Goal: Share content: Share content

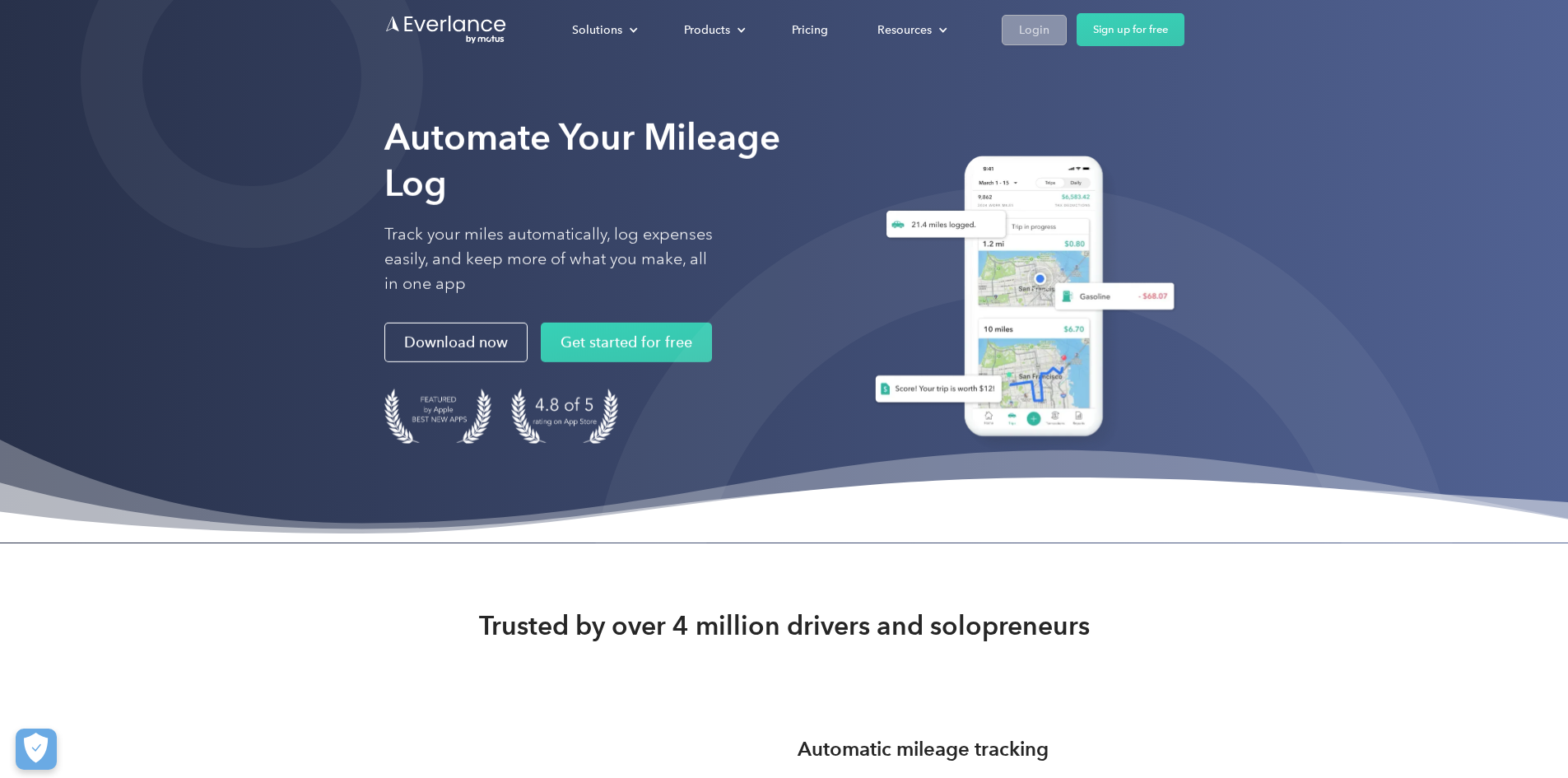
click at [1050, 20] on div "Login" at bounding box center [1034, 30] width 31 height 20
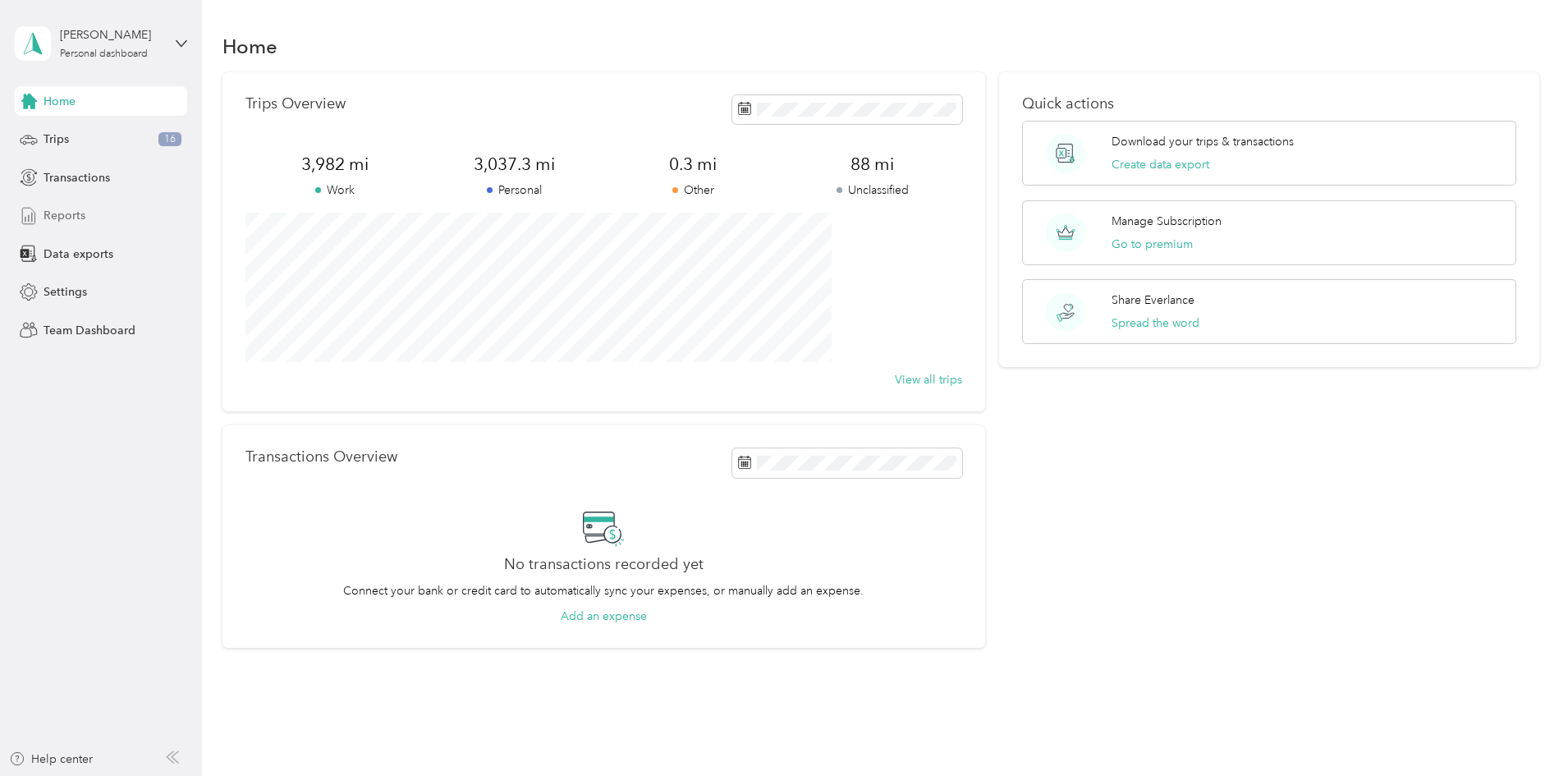
click at [77, 209] on span "Reports" at bounding box center [64, 215] width 42 height 17
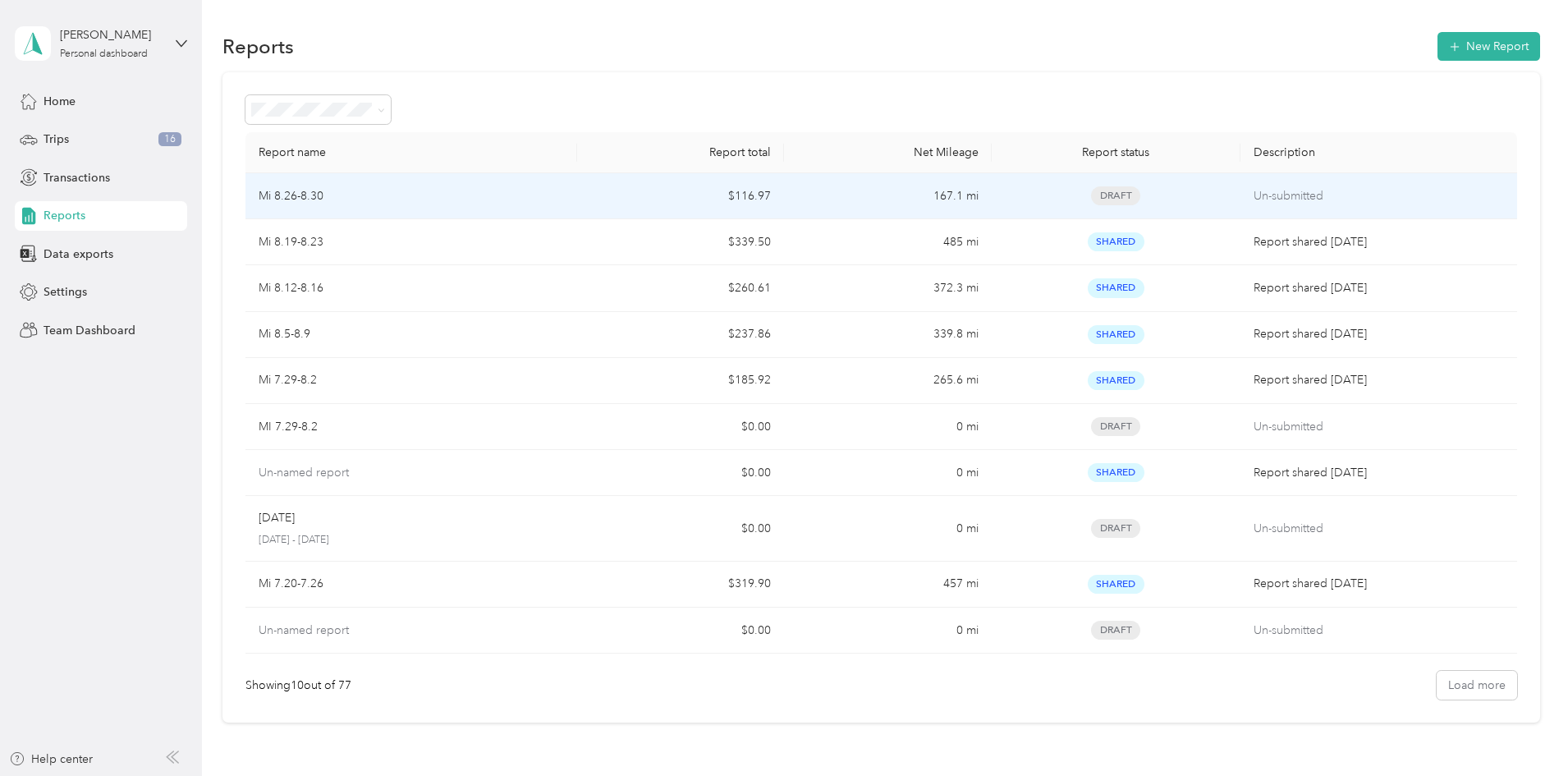
click at [1132, 204] on div "Draft" at bounding box center [1116, 196] width 223 height 19
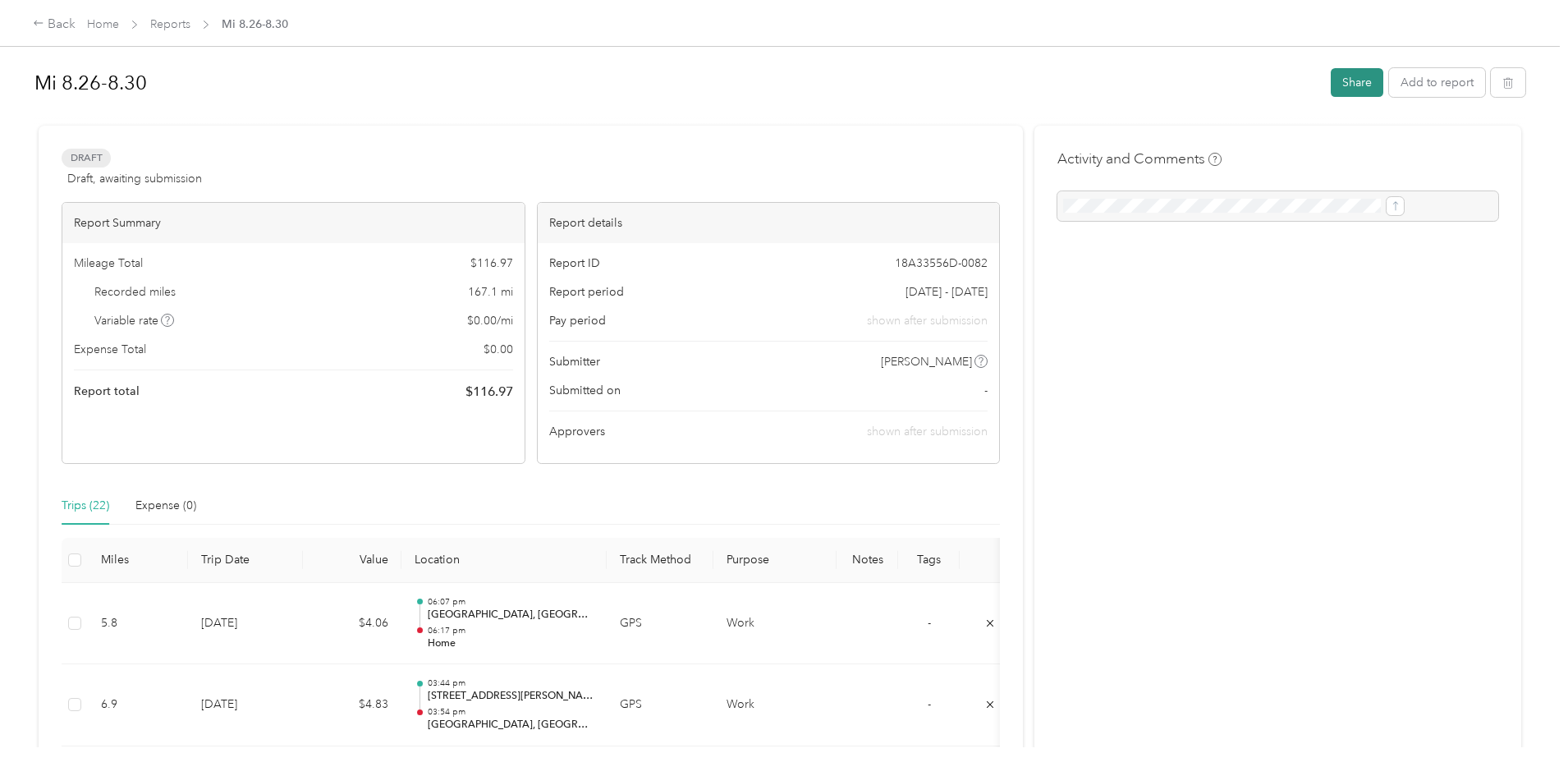
click at [1331, 83] on button "Share" at bounding box center [1357, 83] width 53 height 29
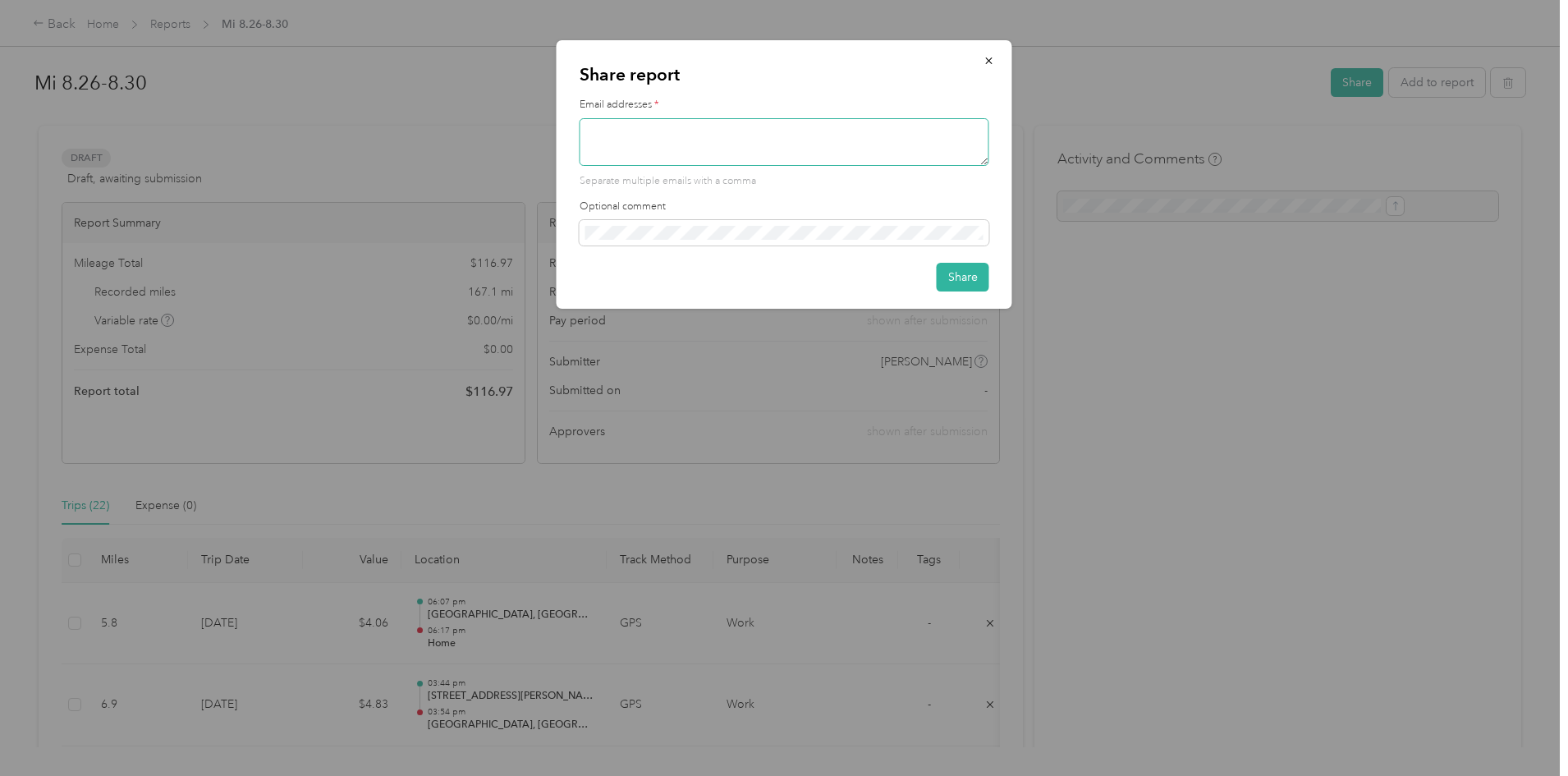
click at [765, 160] on textarea at bounding box center [784, 142] width 410 height 48
type textarea "tylermro@yahoo.com"
click at [956, 276] on button "Share" at bounding box center [962, 278] width 53 height 29
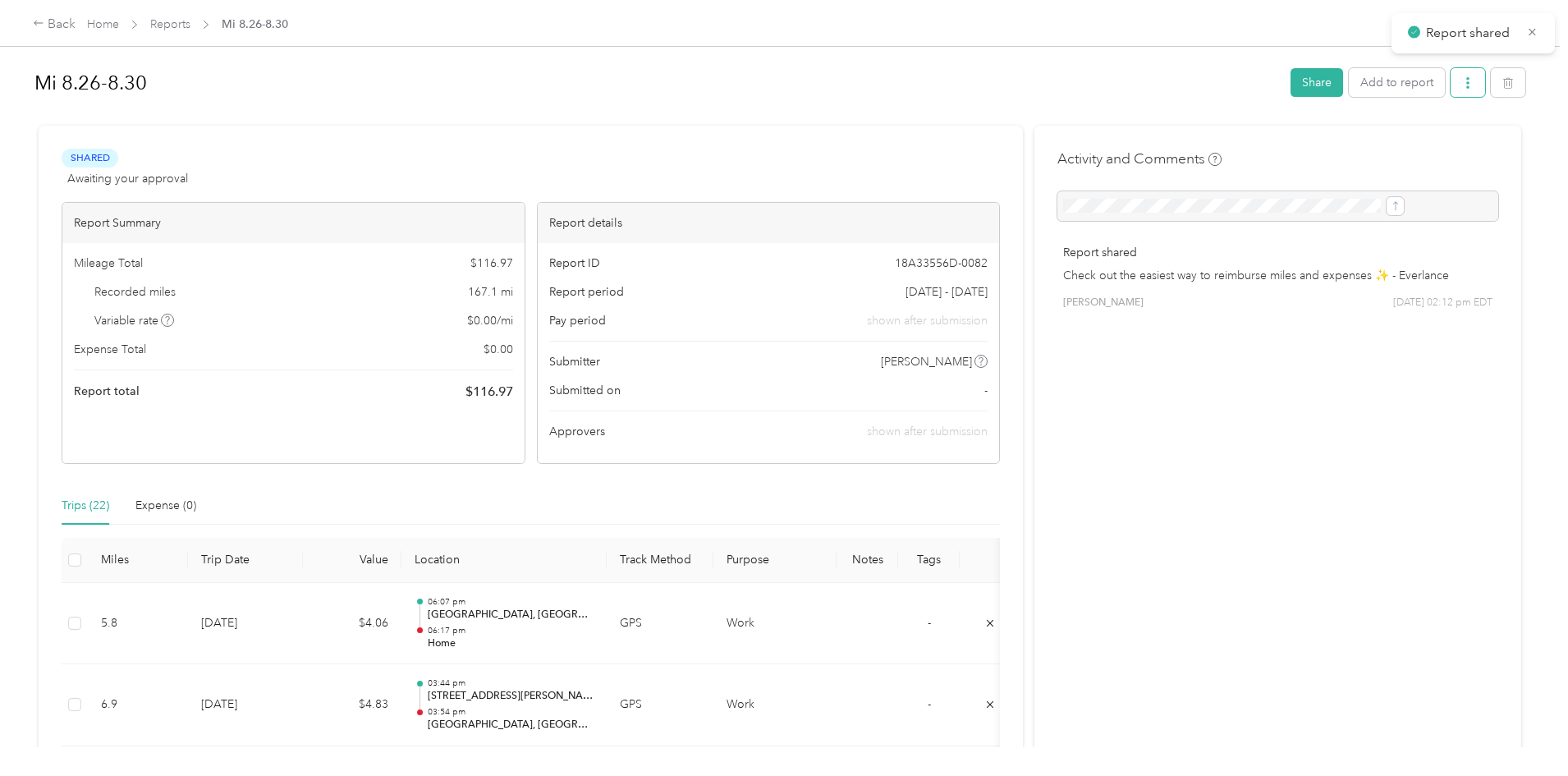
click at [1451, 93] on button "button" at bounding box center [1468, 83] width 35 height 29
click at [1289, 142] on span "Download" at bounding box center [1286, 143] width 54 height 17
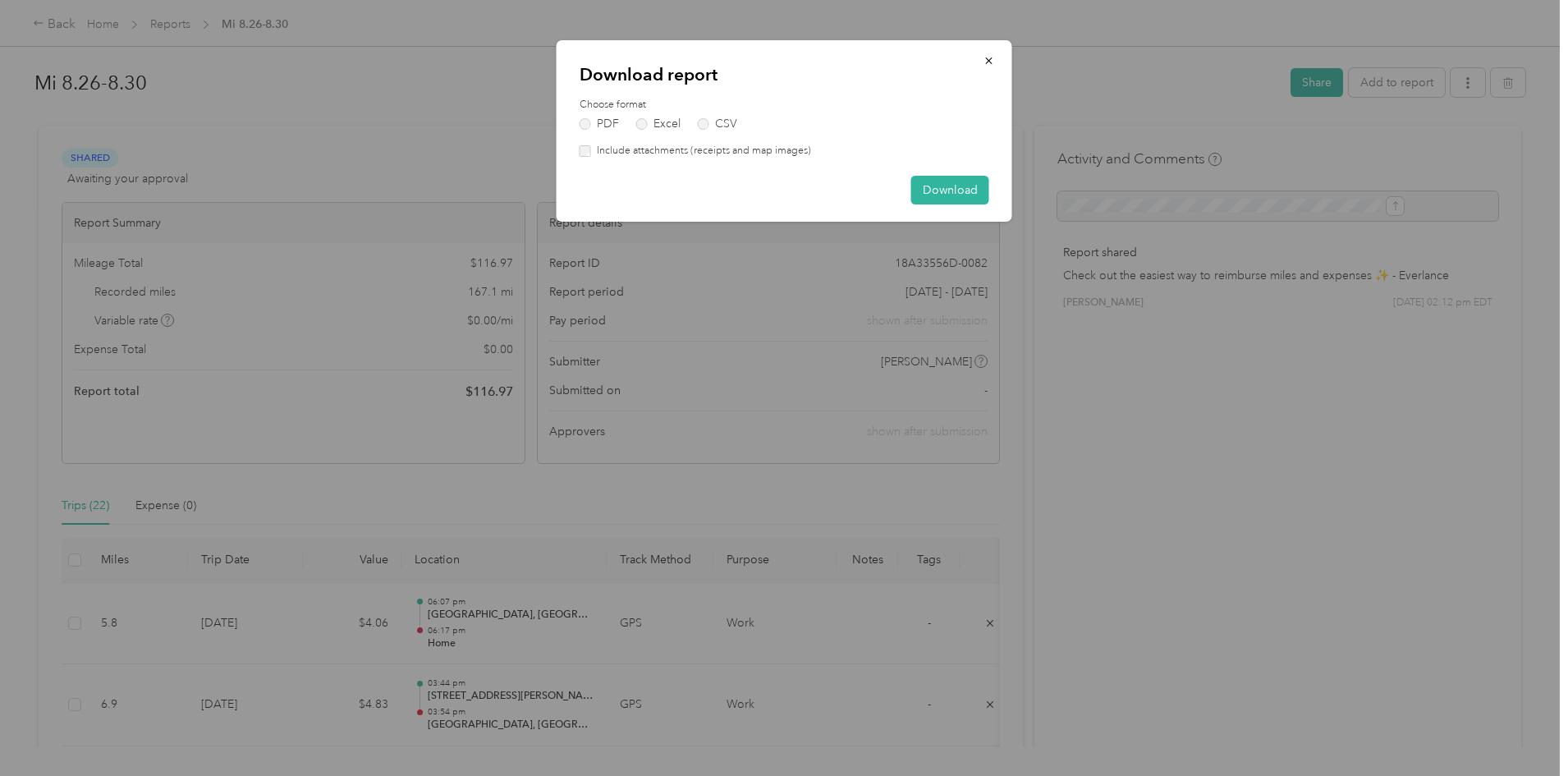
click at [596, 149] on label "Include attachments (receipts and map images)" at bounding box center [700, 151] width 220 height 14
click at [926, 189] on button "Download" at bounding box center [950, 190] width 78 height 29
